Goal: Navigation & Orientation: Find specific page/section

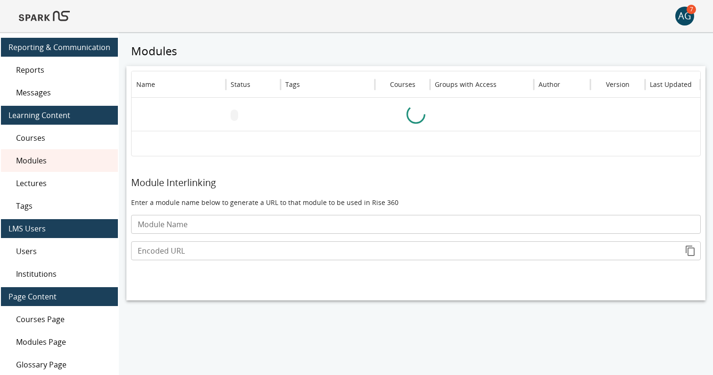
click at [50, 13] on img at bounding box center [44, 16] width 51 height 23
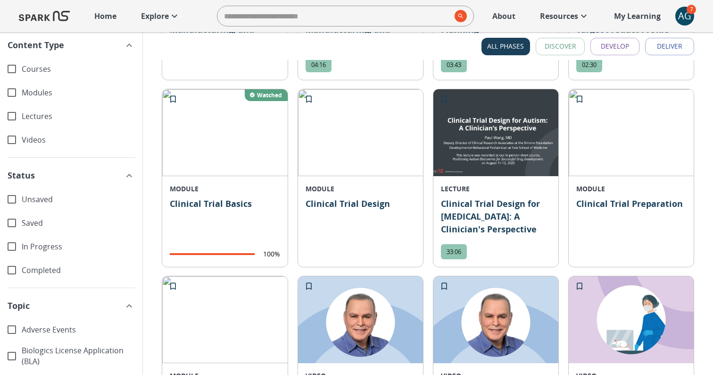
scroll to position [1293, 0]
